Goal: Navigation & Orientation: Find specific page/section

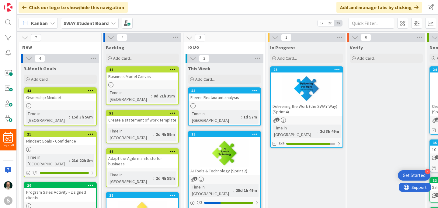
click at [287, 95] on div at bounding box center [307, 88] width 72 height 27
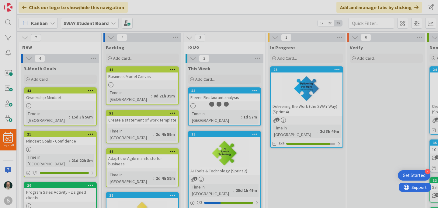
click at [287, 95] on div at bounding box center [219, 104] width 438 height 208
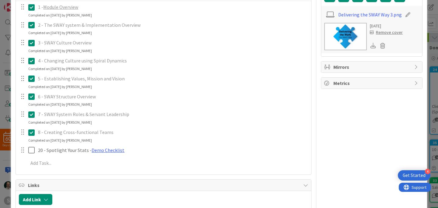
scroll to position [130, 0]
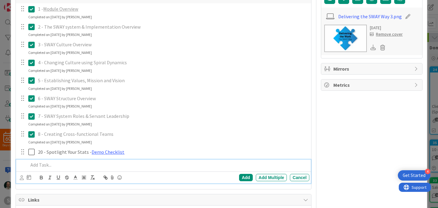
click at [41, 165] on p at bounding box center [167, 164] width 279 height 7
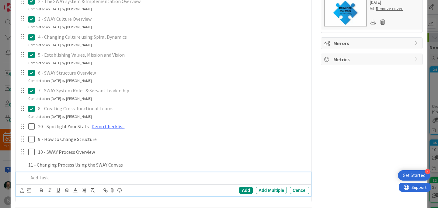
scroll to position [168, 0]
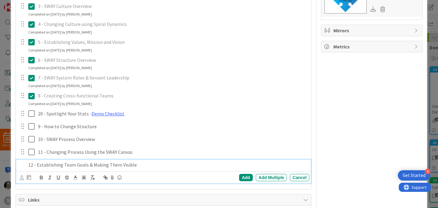
click at [142, 166] on p "12 - Establishing Team Goals & Making Them Visible" at bounding box center [167, 164] width 279 height 7
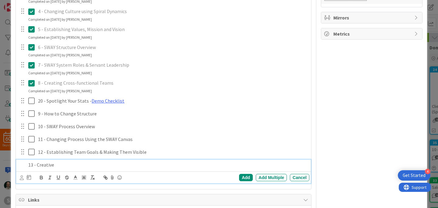
click at [60, 166] on p "13 - Creative" at bounding box center [167, 164] width 279 height 7
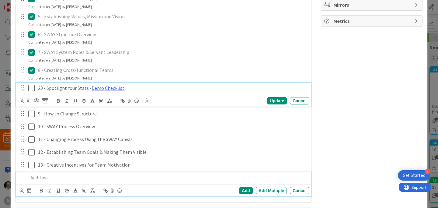
scroll to position [207, 0]
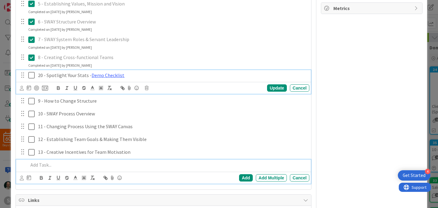
click at [43, 88] on div "20 - Spotlight Your Stats - Demo Checklist Update Cancel" at bounding box center [163, 82] width 295 height 24
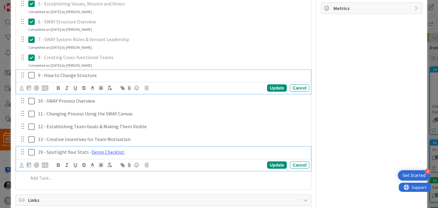
click at [213, 72] on p "9 - How to Change Structure" at bounding box center [172, 75] width 269 height 7
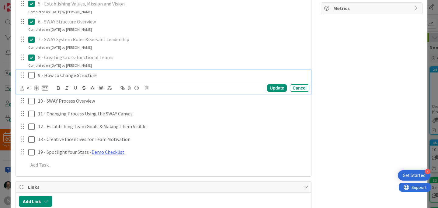
click at [32, 75] on icon at bounding box center [32, 75] width 9 height 7
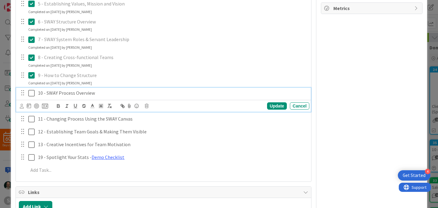
click at [33, 92] on icon at bounding box center [32, 92] width 9 height 7
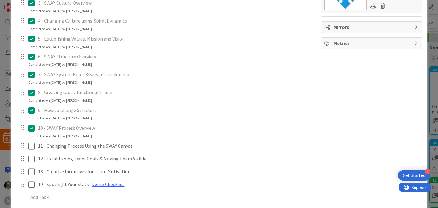
scroll to position [0, 0]
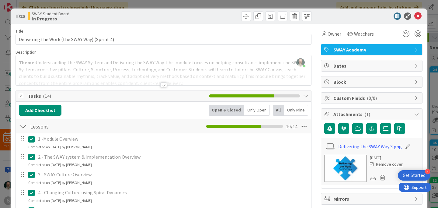
click at [418, 16] on icon at bounding box center [417, 15] width 7 height 7
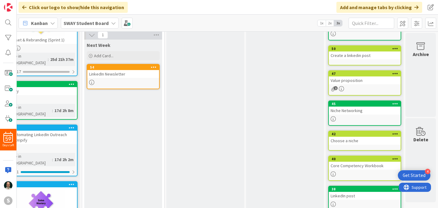
scroll to position [194, 101]
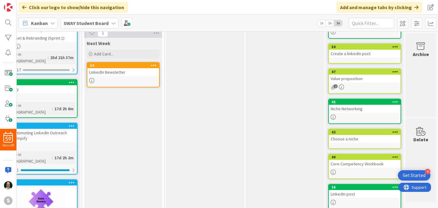
click at [360, 114] on link "45 Niche Networking" at bounding box center [364, 111] width 73 height 25
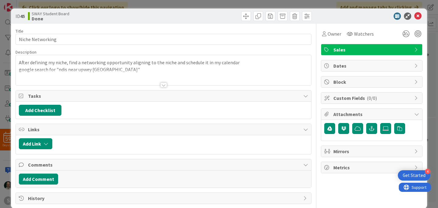
click at [164, 85] on div at bounding box center [163, 84] width 7 height 5
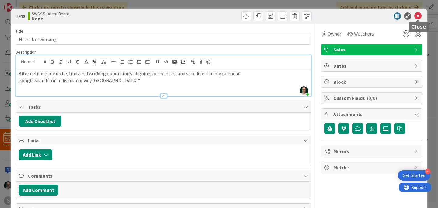
click at [418, 16] on icon at bounding box center [417, 15] width 7 height 7
